Goal: Task Accomplishment & Management: Use online tool/utility

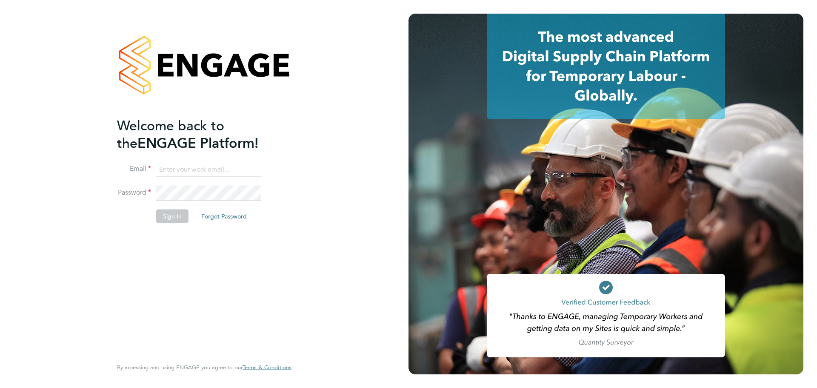
type input "[EMAIL_ADDRESS][PERSON_NAME][DOMAIN_NAME]"
click at [179, 210] on button "Sign In" at bounding box center [172, 216] width 32 height 14
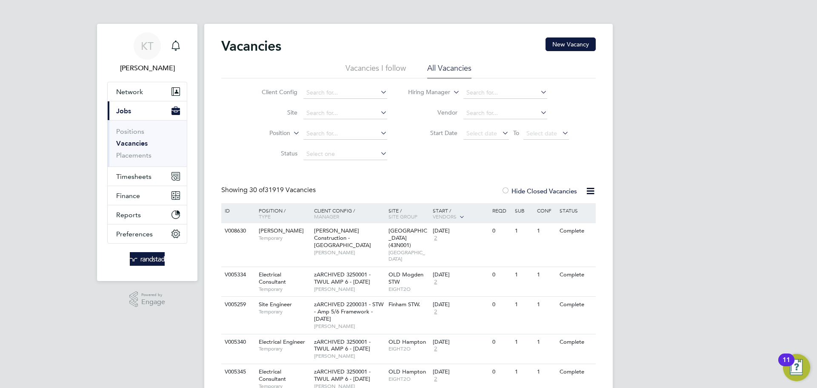
click at [123, 140] on link "Vacancies" at bounding box center [131, 143] width 31 height 8
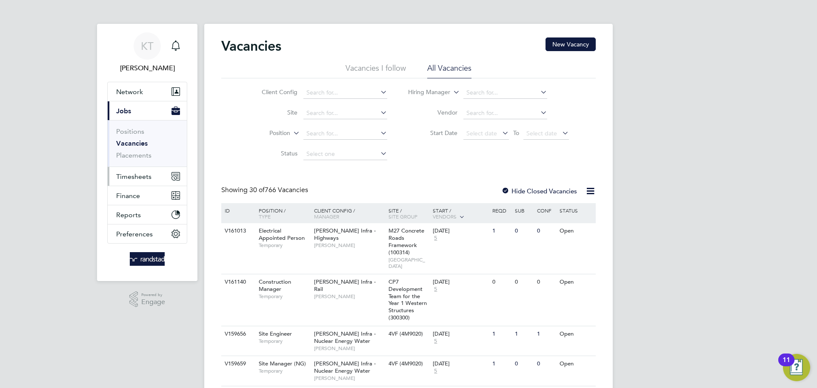
click at [133, 175] on span "Timesheets" at bounding box center [133, 176] width 35 height 8
click at [342, 111] on input at bounding box center [345, 113] width 84 height 12
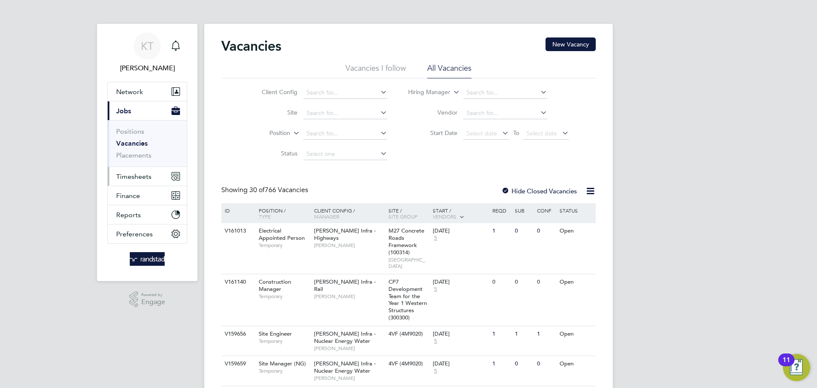
click at [134, 168] on button "Timesheets" at bounding box center [147, 176] width 79 height 19
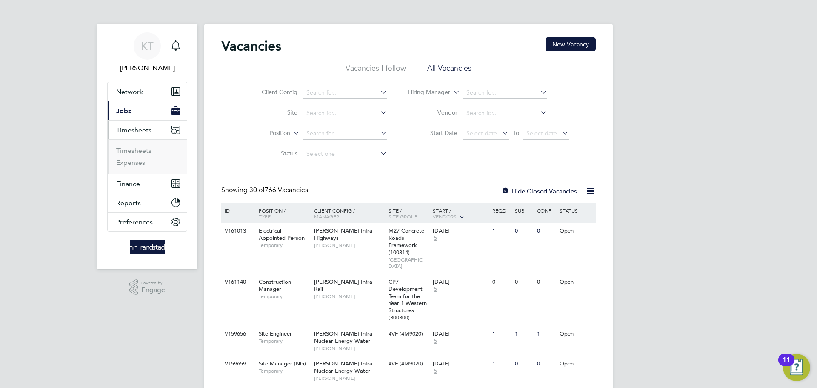
click at [134, 169] on app-navbar-apps-list-group "Timesheets Timesheets Expenses" at bounding box center [147, 146] width 79 height 53
click at [134, 152] on link "Timesheets" at bounding box center [133, 150] width 35 height 8
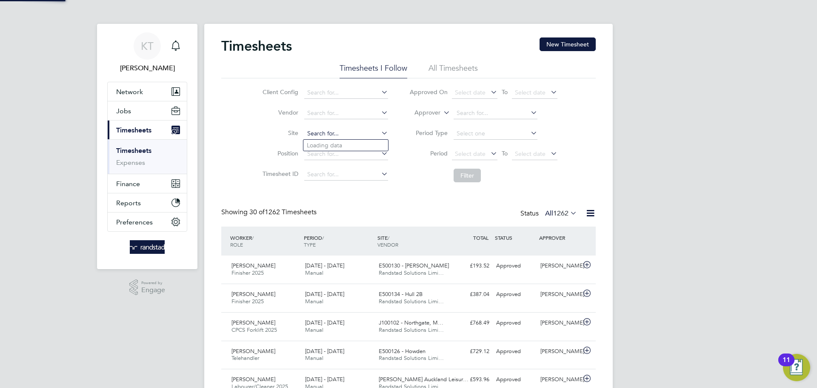
click at [325, 133] on input at bounding box center [346, 134] width 84 height 12
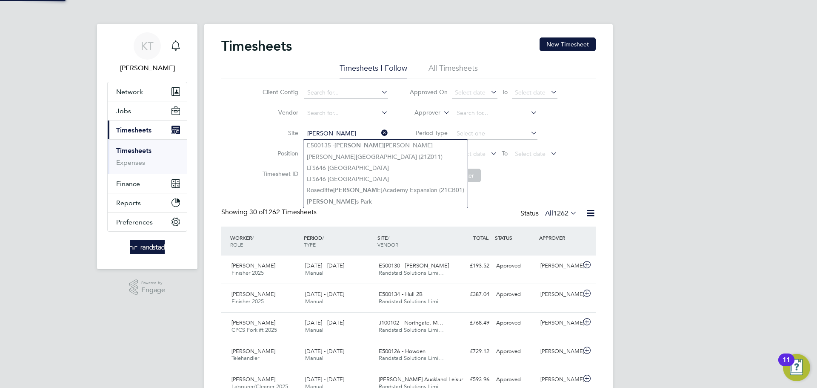
click at [323, 141] on li "E500135 - Spencer beck" at bounding box center [385, 145] width 164 height 11
type input "E500135 - Spencerbeck"
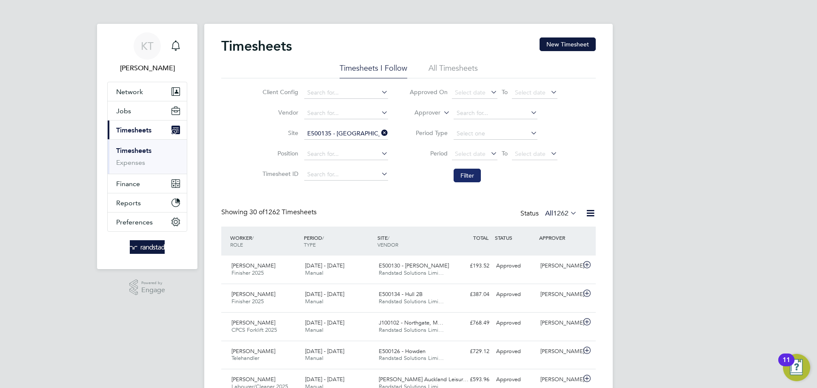
click at [479, 177] on button "Filter" at bounding box center [467, 176] width 27 height 14
click at [380, 134] on icon at bounding box center [380, 133] width 0 height 12
click at [589, 44] on button "New Timesheet" at bounding box center [568, 44] width 56 height 14
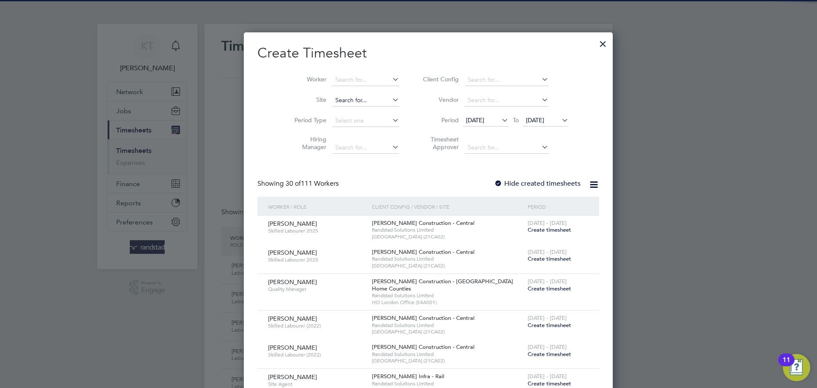
click at [344, 98] on input at bounding box center [365, 100] width 67 height 12
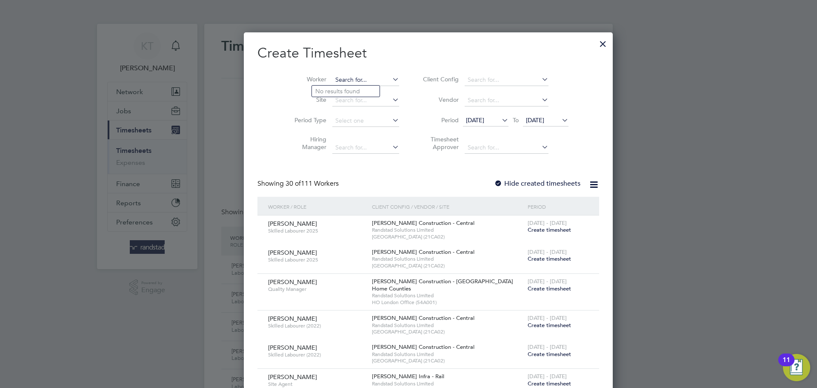
click at [338, 84] on input at bounding box center [365, 80] width 67 height 12
click at [329, 94] on li "Archie Ed son" at bounding box center [349, 91] width 75 height 11
type input "Archie Edson"
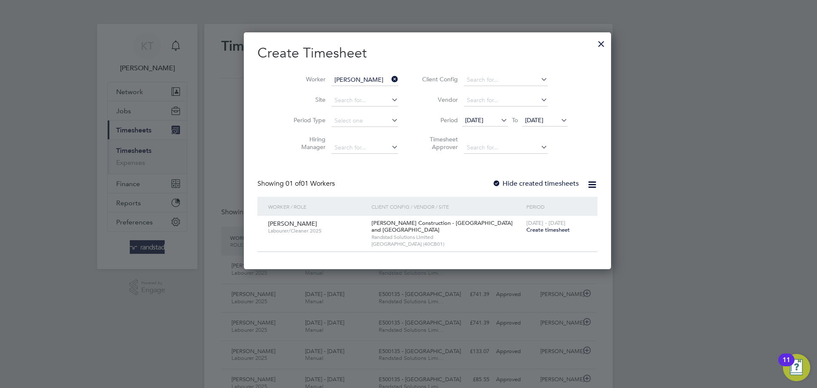
click at [492, 183] on label "Hide created timesheets" at bounding box center [535, 183] width 86 height 9
click at [527, 228] on span "Create timesheet" at bounding box center [548, 229] width 43 height 7
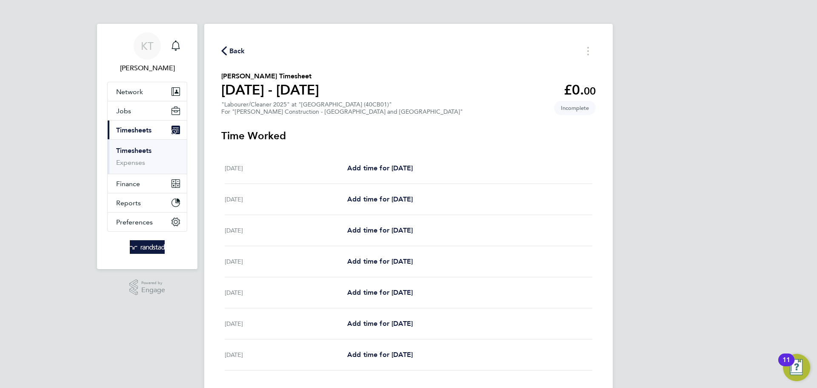
click at [226, 55] on icon "button" at bounding box center [224, 50] width 6 height 9
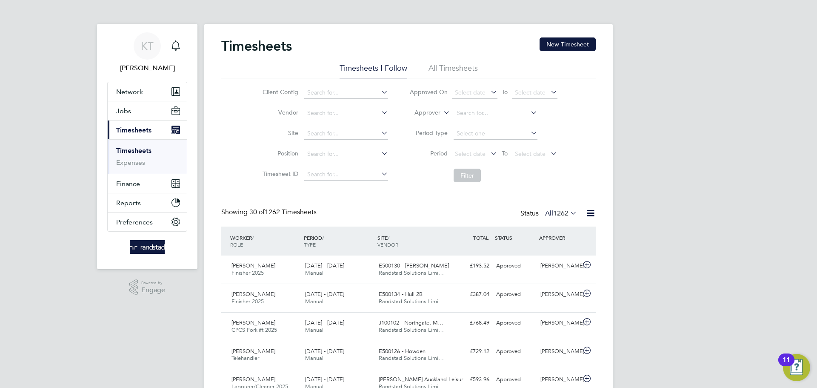
click at [562, 57] on div "Timesheets New Timesheet" at bounding box center [408, 50] width 375 height 26
click at [561, 50] on button "New Timesheet" at bounding box center [568, 44] width 56 height 14
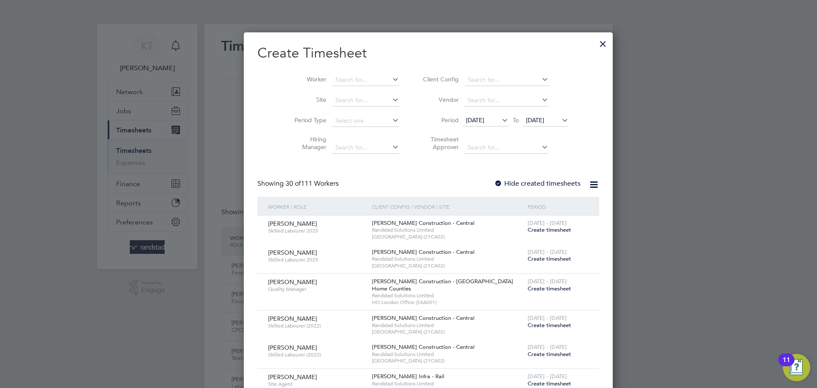
click at [595, 43] on div at bounding box center [602, 41] width 15 height 15
